Goal: Task Accomplishment & Management: Use online tool/utility

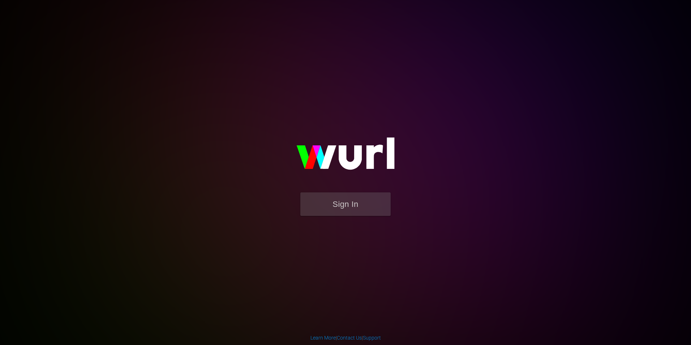
click at [321, 219] on form "Sign In" at bounding box center [345, 207] width 145 height 31
click at [325, 211] on button "Sign In" at bounding box center [345, 203] width 90 height 23
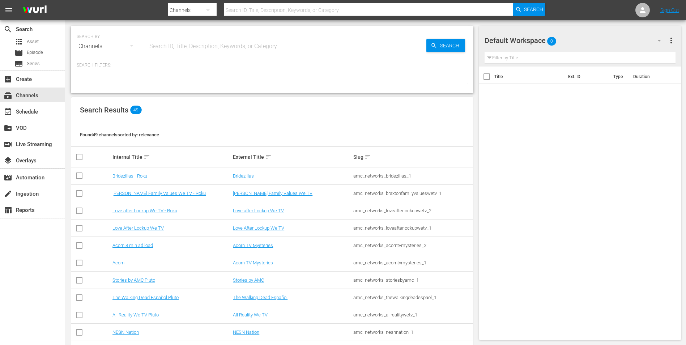
click at [288, 13] on input "text" at bounding box center [368, 9] width 289 height 17
type input "portlandia"
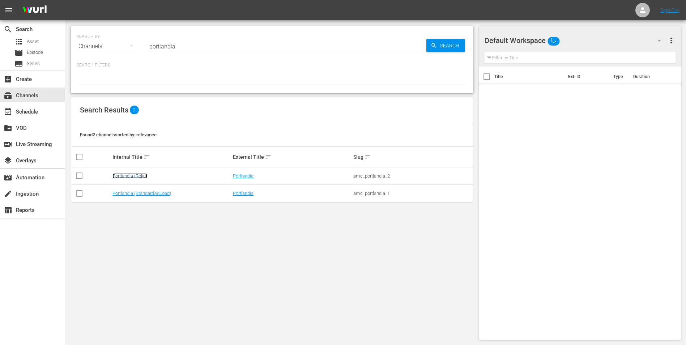
click at [141, 176] on link "Portlandia (Roku)" at bounding box center [129, 175] width 35 height 5
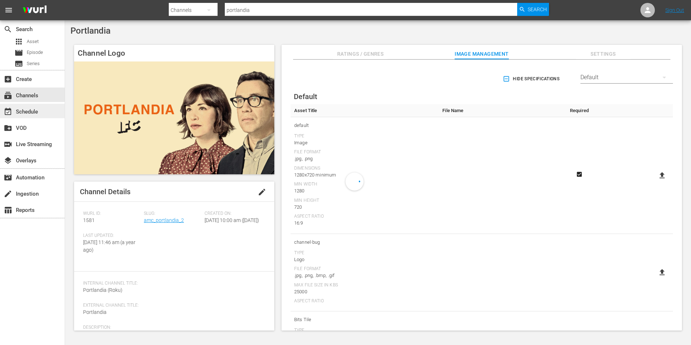
click at [42, 111] on div "event_available Schedule" at bounding box center [32, 111] width 65 height 14
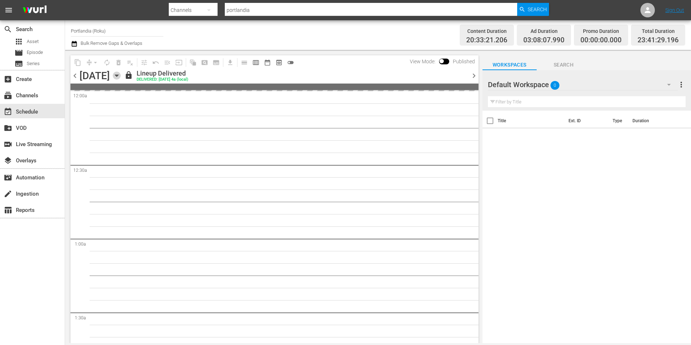
click at [118, 75] on icon "button" at bounding box center [116, 76] width 3 height 2
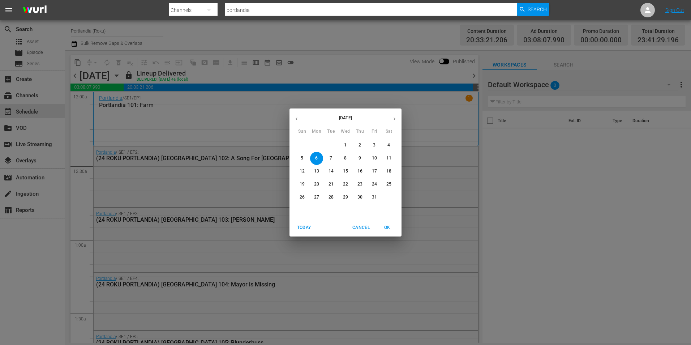
click at [360, 171] on p "16" at bounding box center [360, 171] width 5 height 6
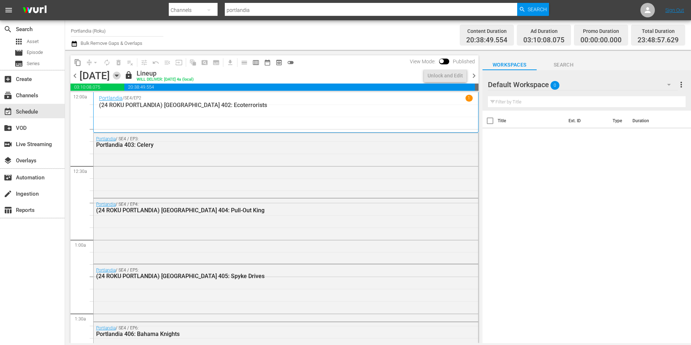
click at [121, 77] on icon "button" at bounding box center [117, 76] width 8 height 8
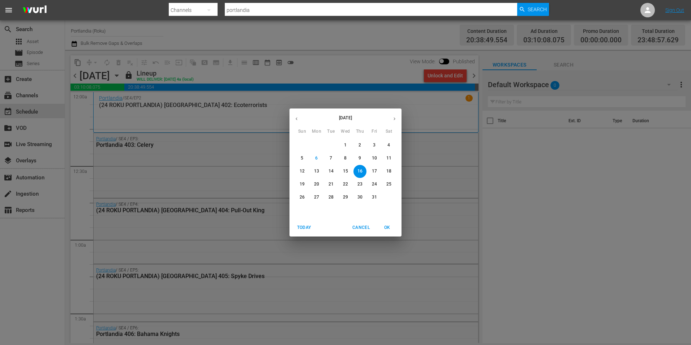
click at [374, 173] on p "17" at bounding box center [374, 171] width 5 height 6
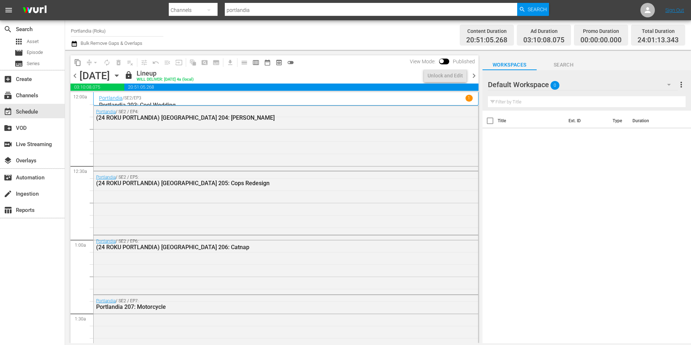
click at [123, 70] on div "[DATE] [DATE]" at bounding box center [101, 76] width 43 height 12
click at [121, 76] on icon "button" at bounding box center [117, 76] width 8 height 8
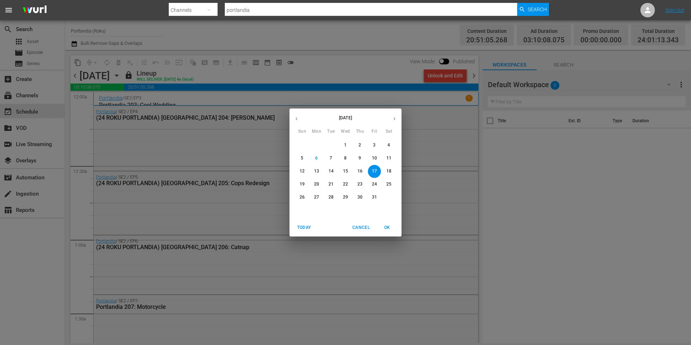
click at [331, 182] on p "21" at bounding box center [331, 184] width 5 height 6
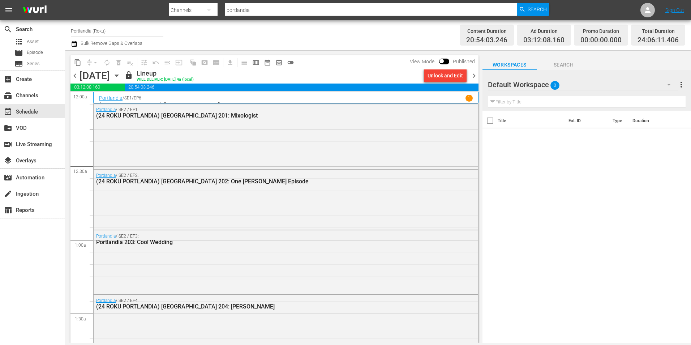
click at [121, 74] on icon "button" at bounding box center [117, 76] width 8 height 8
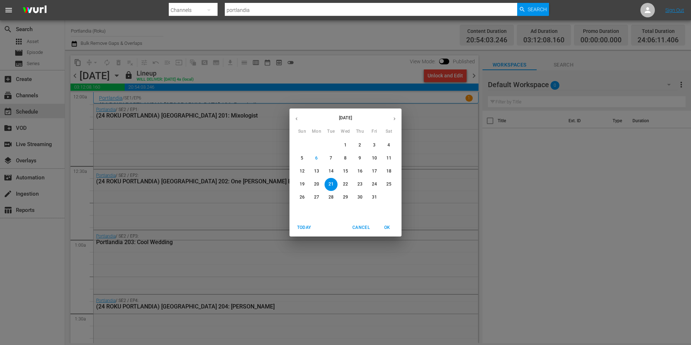
click at [345, 198] on p "29" at bounding box center [345, 197] width 5 height 6
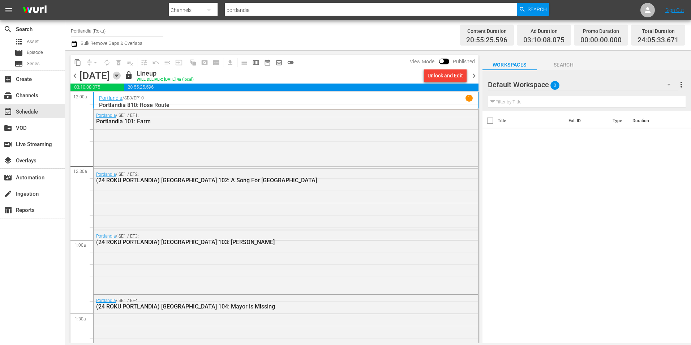
click at [118, 75] on icon "button" at bounding box center [116, 76] width 3 height 2
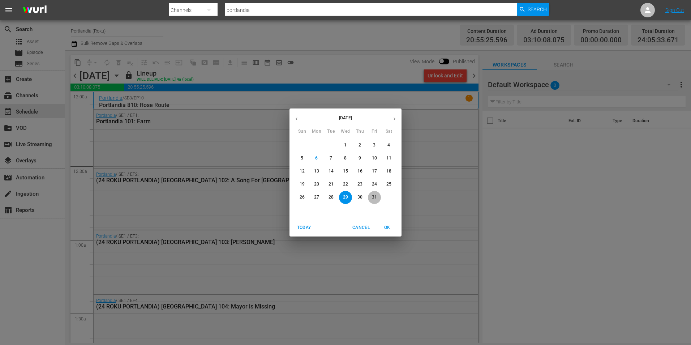
click at [375, 196] on p "31" at bounding box center [374, 197] width 5 height 6
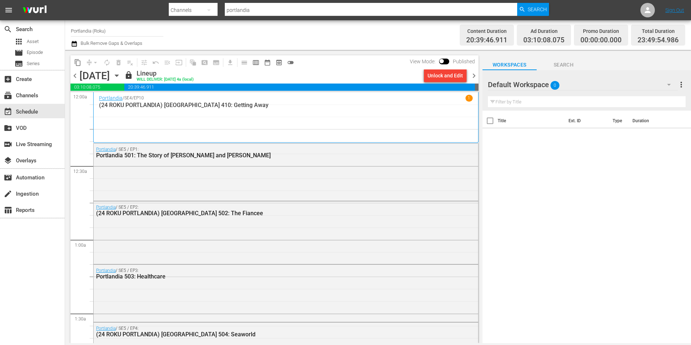
click at [473, 73] on span "chevron_right" at bounding box center [474, 75] width 9 height 9
